Goal: Feedback & Contribution: Contribute content

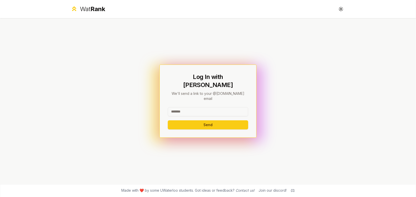
click at [217, 107] on input at bounding box center [208, 111] width 80 height 9
type input "******"
click at [168, 120] on button "Send" at bounding box center [208, 124] width 80 height 9
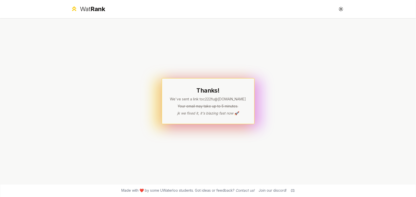
click at [217, 118] on div "Thanks! We've sent a link to c222fu @uwaterloo.ca Your email may take up to 5 m…" at bounding box center [208, 101] width 93 height 46
click at [223, 114] on p "jk we fixed it, it's blazing fast now 🚀" at bounding box center [208, 113] width 76 height 5
click at [223, 113] on p "jk we fixed it, it's blazing fast now 🚀" at bounding box center [208, 113] width 76 height 5
click at [219, 108] on p "Your email may take up to 5 minutes." at bounding box center [208, 106] width 76 height 5
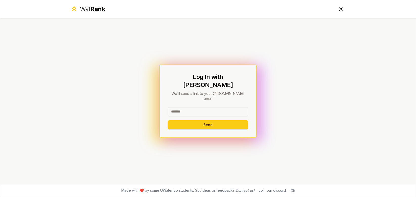
click at [190, 107] on input at bounding box center [208, 111] width 80 height 9
type input "*****"
click at [168, 120] on button "Send" at bounding box center [208, 124] width 80 height 9
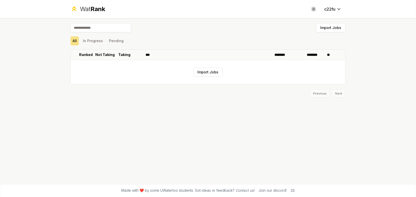
click at [101, 30] on input at bounding box center [100, 27] width 61 height 9
click at [92, 40] on button "In Progress" at bounding box center [93, 40] width 24 height 9
click at [119, 40] on button "Pending" at bounding box center [116, 40] width 19 height 9
click at [94, 39] on button "In Progress" at bounding box center [93, 40] width 24 height 9
click at [79, 41] on button "All" at bounding box center [74, 40] width 8 height 9
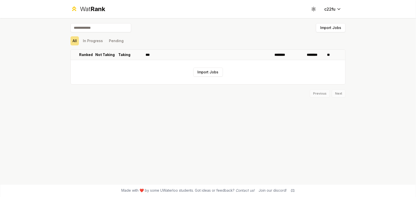
click at [93, 16] on div "Wat Rank Toggle theme c22fu" at bounding box center [207, 9] width 291 height 18
click at [94, 12] on span "Rank" at bounding box center [97, 8] width 15 height 7
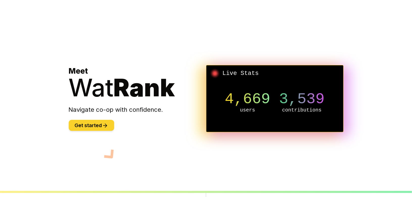
click at [96, 122] on button "Get started" at bounding box center [91, 125] width 45 height 11
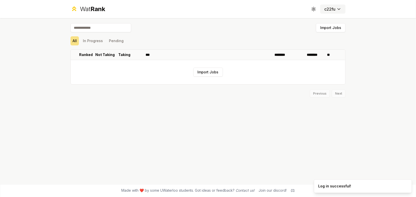
click at [332, 7] on html "Wat Rank Toggle theme c22fu Import Jobs All In Progress Pending Ranked Not Taki…" at bounding box center [208, 98] width 416 height 197
click at [314, 8] on html "Wat Rank Toggle theme c22fu Import Jobs All In Progress Pending Ranked Not Taki…" at bounding box center [208, 98] width 416 height 197
click at [314, 8] on circle at bounding box center [314, 9] width 2 height 2
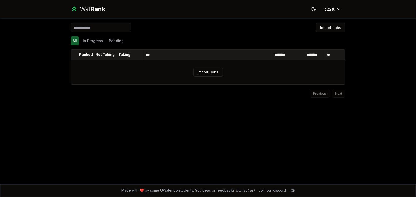
click at [314, 8] on icon at bounding box center [313, 9] width 5 height 5
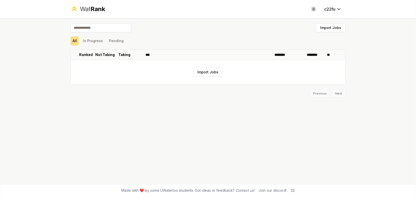
click at [314, 8] on circle at bounding box center [314, 9] width 2 height 2
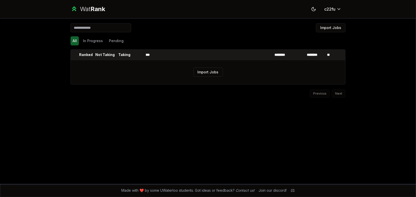
click at [314, 8] on icon at bounding box center [313, 9] width 5 height 5
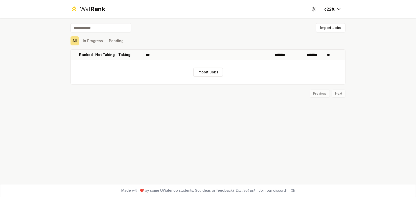
click at [340, 95] on div "Previous Next" at bounding box center [207, 91] width 275 height 13
click at [215, 73] on button "Import Jobs" at bounding box center [208, 72] width 30 height 9
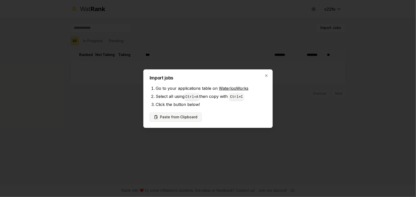
click at [176, 115] on button "Paste from Clipboard" at bounding box center [176, 117] width 52 height 9
click at [183, 116] on button "Paste from Clipboard" at bounding box center [176, 117] width 52 height 9
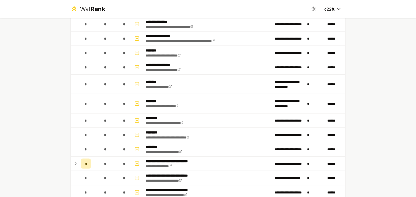
scroll to position [505, 0]
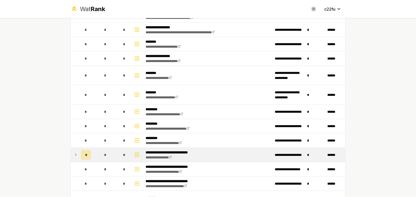
click at [74, 152] on icon at bounding box center [76, 155] width 4 height 6
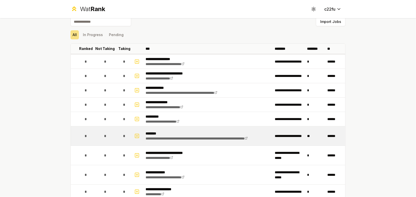
scroll to position [0, 0]
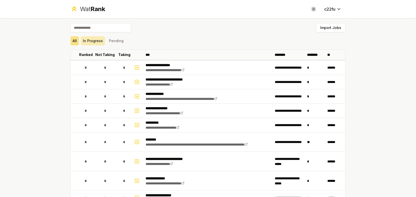
click at [92, 41] on button "In Progress" at bounding box center [93, 40] width 24 height 9
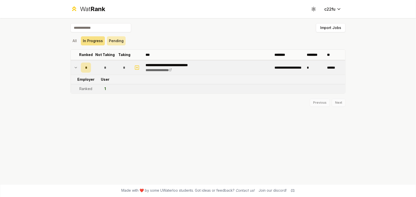
click at [110, 41] on button "Pending" at bounding box center [116, 40] width 19 height 9
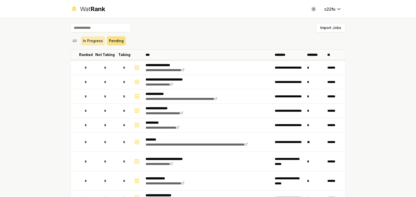
click at [95, 39] on button "In Progress" at bounding box center [93, 40] width 24 height 9
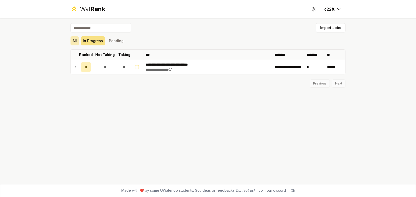
click at [72, 39] on button "All" at bounding box center [74, 40] width 8 height 9
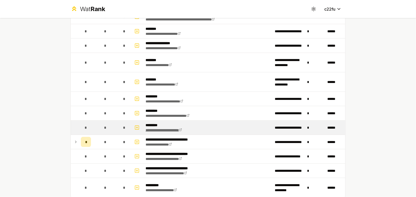
scroll to position [545, 0]
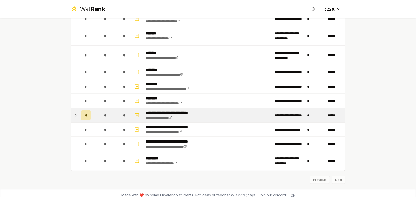
click at [75, 114] on icon at bounding box center [75, 115] width 1 height 2
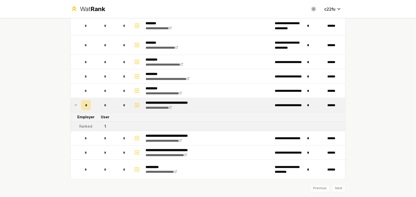
scroll to position [563, 0]
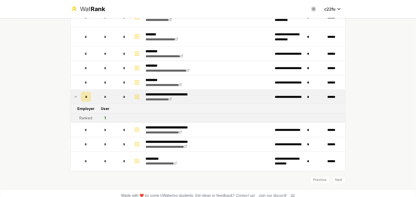
click at [104, 116] on div "1" at bounding box center [105, 118] width 2 height 5
drag, startPoint x: 85, startPoint y: 111, endPoint x: 98, endPoint y: 112, distance: 13.2
click at [98, 114] on tr "Ranked 1" at bounding box center [208, 118] width 275 height 9
click at [104, 116] on div "1" at bounding box center [105, 118] width 2 height 5
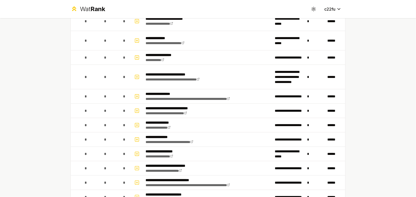
scroll to position [0, 0]
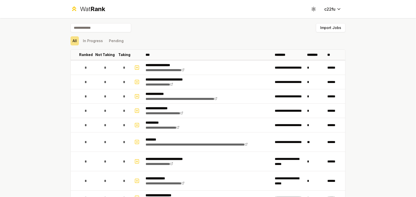
click at [103, 40] on div "All In Progress Pending" at bounding box center [207, 40] width 275 height 9
click at [97, 39] on button "In Progress" at bounding box center [93, 40] width 24 height 9
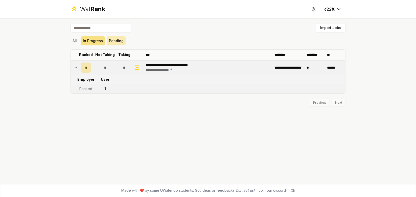
click at [110, 40] on button "Pending" at bounding box center [116, 40] width 19 height 9
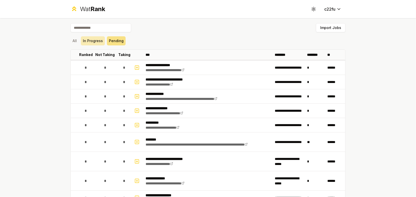
click at [81, 40] on button "In Progress" at bounding box center [93, 40] width 24 height 9
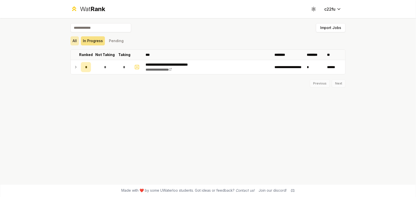
click at [74, 38] on button "All" at bounding box center [74, 40] width 8 height 9
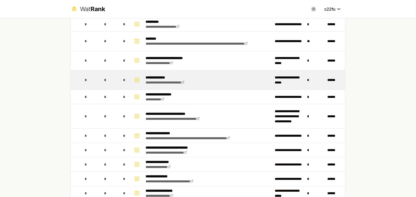
scroll to position [126, 0]
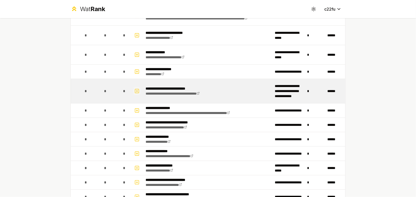
click at [134, 91] on icon "button" at bounding box center [136, 91] width 5 height 6
select select
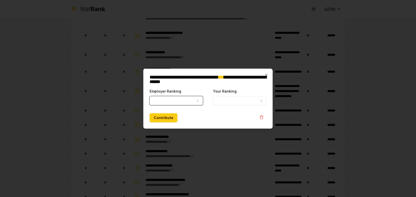
click at [170, 99] on button "Employer Ranking" at bounding box center [176, 100] width 53 height 9
select select "******"
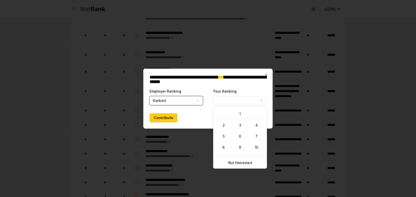
click at [231, 100] on button "Your Ranking" at bounding box center [239, 100] width 53 height 9
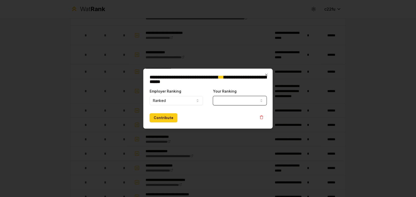
click at [208, 121] on div "Contribute" at bounding box center [208, 117] width 117 height 9
click at [171, 121] on button "Contribute" at bounding box center [164, 117] width 28 height 9
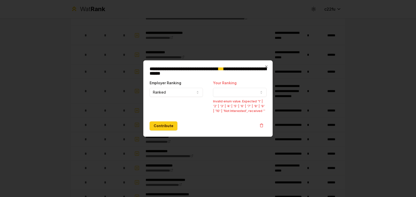
click at [243, 96] on button "Your Ranking" at bounding box center [239, 92] width 53 height 9
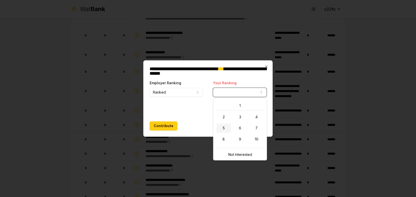
select select "*"
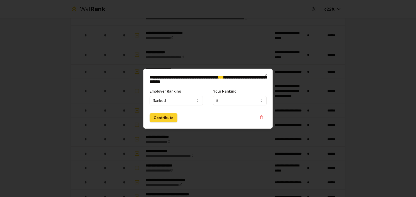
click at [162, 118] on button "Contribute" at bounding box center [164, 117] width 28 height 9
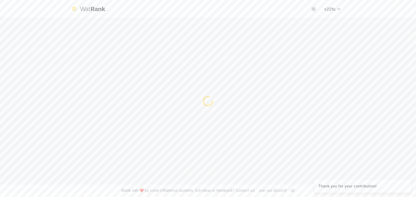
scroll to position [0, 0]
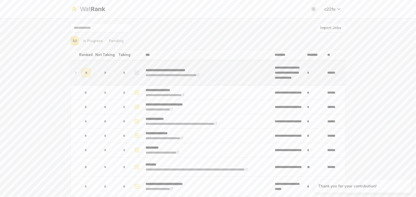
click at [86, 76] on div "*" at bounding box center [86, 73] width 10 height 10
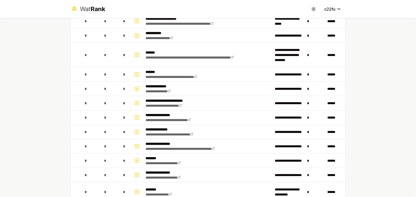
scroll to position [412, 0]
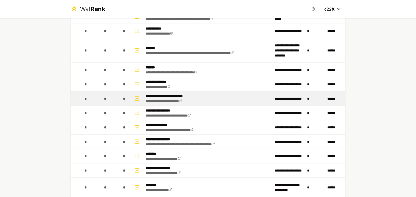
click at [131, 93] on td at bounding box center [137, 99] width 12 height 14
click at [134, 96] on icon "button" at bounding box center [136, 99] width 5 height 6
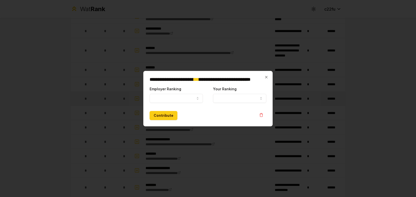
select select
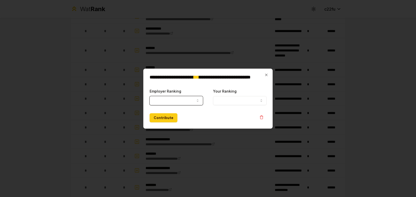
click at [163, 99] on button "Employer Ranking" at bounding box center [176, 100] width 53 height 9
select select "******"
click at [173, 105] on body "**********" at bounding box center [208, 98] width 416 height 197
click at [290, 148] on div at bounding box center [208, 98] width 416 height 197
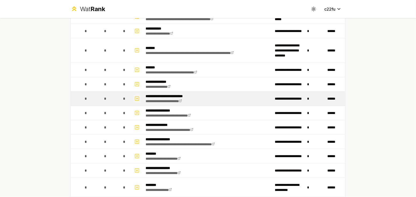
click at [136, 96] on icon "button" at bounding box center [136, 99] width 5 height 6
select select
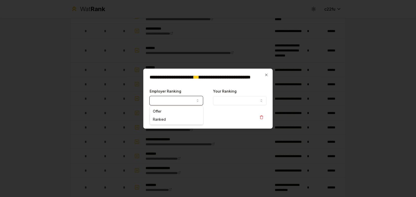
click at [166, 98] on button "Employer Ranking" at bounding box center [176, 100] width 53 height 9
select select "******"
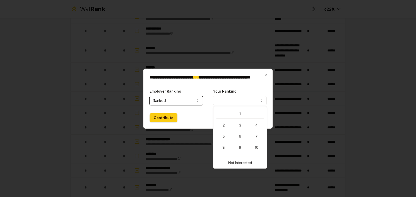
click at [220, 98] on button "Your Ranking" at bounding box center [239, 100] width 53 height 9
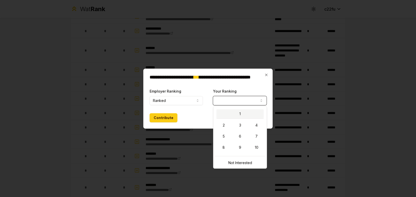
select select "*"
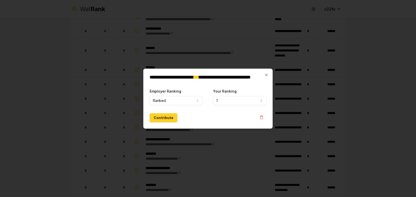
click at [154, 116] on button "Contribute" at bounding box center [164, 117] width 28 height 9
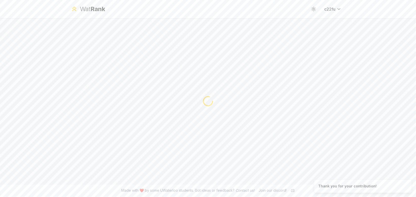
scroll to position [0, 0]
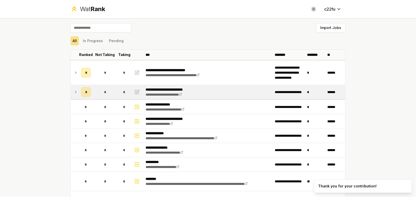
click at [76, 93] on icon at bounding box center [76, 92] width 4 height 6
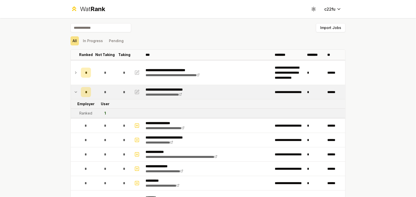
click at [374, 141] on div "**********" at bounding box center [208, 98] width 416 height 197
click at [75, 92] on icon at bounding box center [76, 92] width 4 height 6
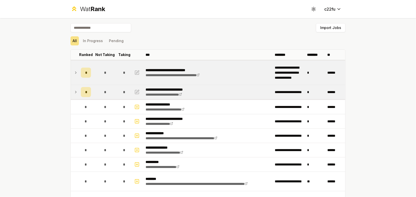
click at [74, 71] on icon at bounding box center [76, 73] width 4 height 6
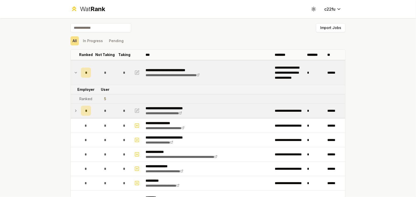
click at [74, 71] on icon at bounding box center [76, 73] width 4 height 6
